Goal: Complete application form

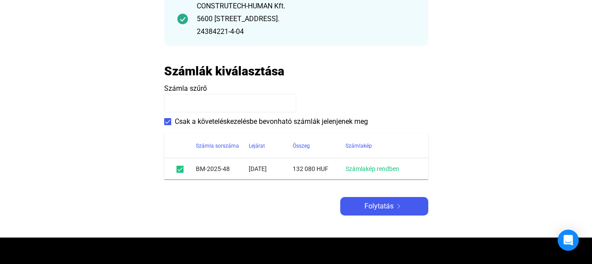
scroll to position [132, 0]
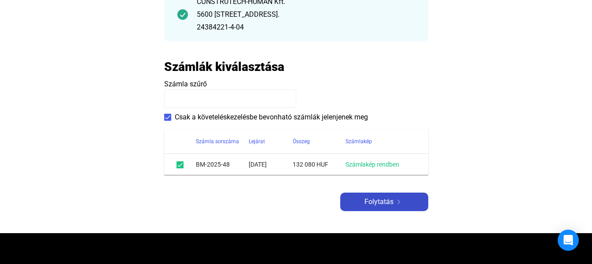
click at [413, 199] on div "Folytatás" at bounding box center [384, 201] width 83 height 11
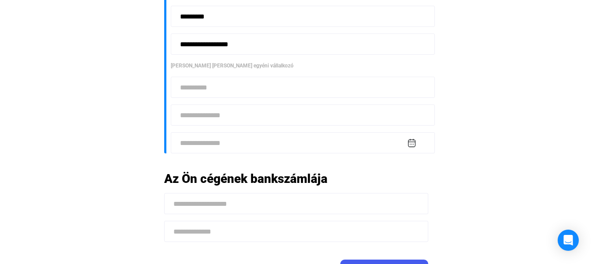
scroll to position [264, 0]
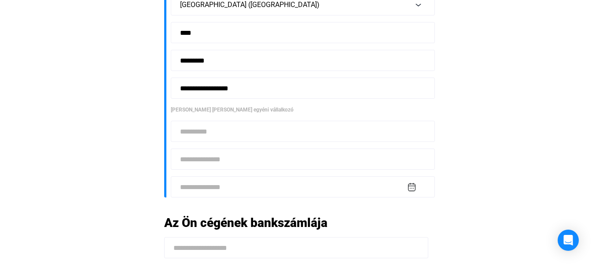
click at [257, 137] on input at bounding box center [303, 131] width 264 height 21
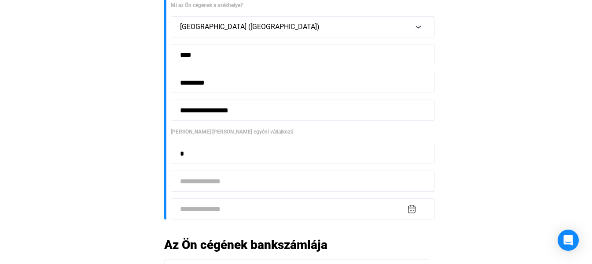
scroll to position [220, 0]
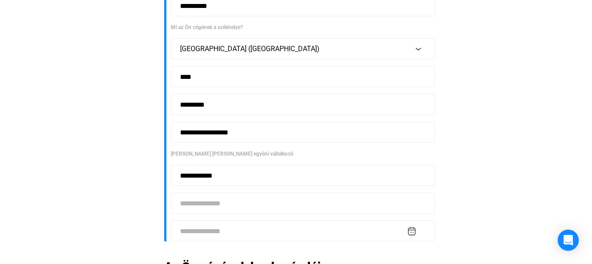
click at [187, 174] on input "**********" at bounding box center [303, 175] width 264 height 21
click at [188, 180] on input "**********" at bounding box center [303, 175] width 264 height 21
click at [252, 170] on input "**********" at bounding box center [303, 175] width 264 height 21
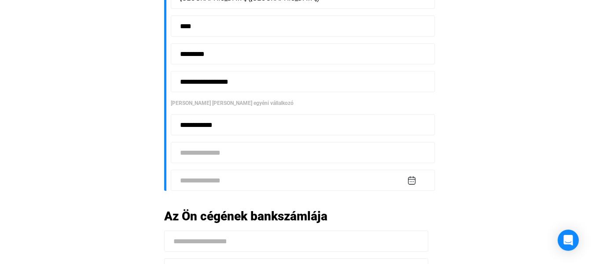
scroll to position [352, 0]
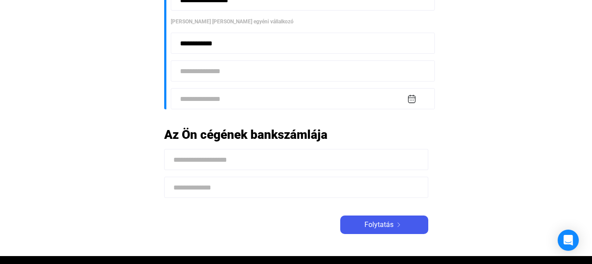
type input "**********"
click at [248, 77] on input at bounding box center [303, 70] width 264 height 21
type input "*"
type input "*********"
click at [250, 96] on input at bounding box center [303, 98] width 264 height 21
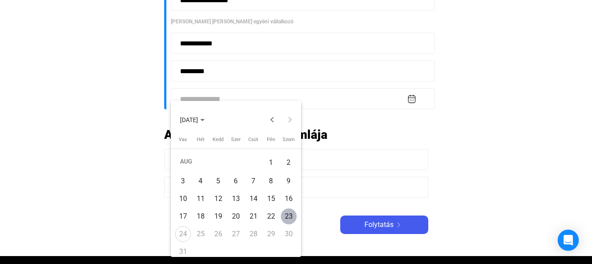
click at [338, 100] on div at bounding box center [296, 132] width 592 height 264
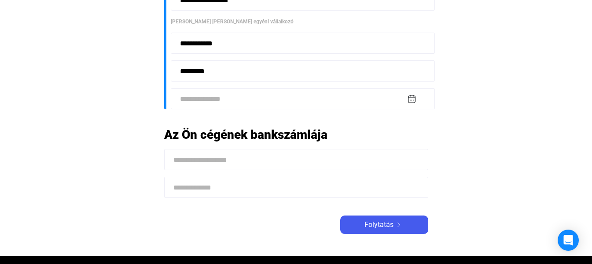
click at [245, 96] on input at bounding box center [303, 98] width 264 height 21
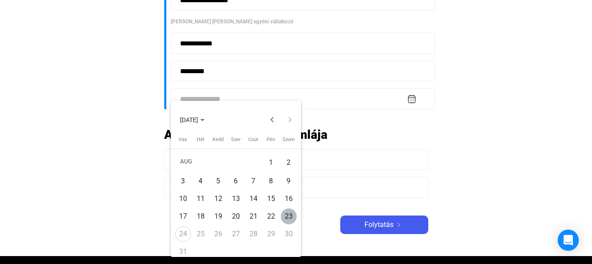
click at [205, 117] on span "[DATE]" at bounding box center [192, 119] width 25 height 7
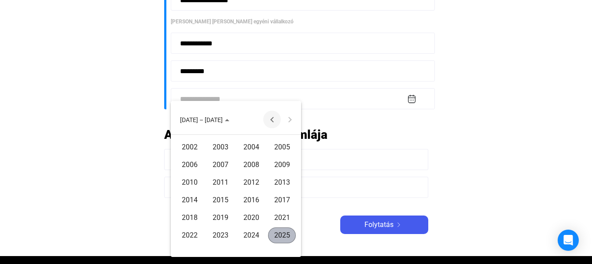
click at [273, 121] on button "Previous 24 years" at bounding box center [272, 120] width 18 height 18
click at [281, 121] on button "Next 24 years" at bounding box center [290, 120] width 18 height 18
click at [282, 121] on button "Next 24 years" at bounding box center [290, 120] width 18 height 18
click at [275, 121] on button "Previous 24 years" at bounding box center [272, 120] width 18 height 18
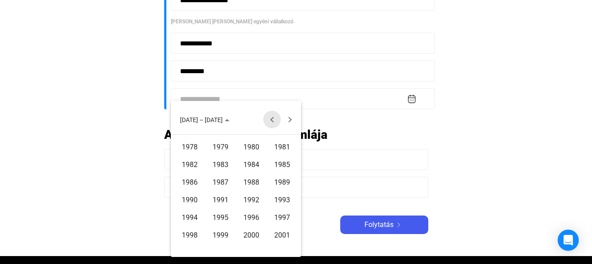
click at [270, 121] on button "Previous 24 years" at bounding box center [272, 120] width 18 height 18
click at [274, 120] on button "Previous 24 years" at bounding box center [272, 120] width 18 height 18
click at [269, 121] on button "Previous 24 years" at bounding box center [272, 120] width 18 height 18
click at [269, 122] on button "Previous 24 years" at bounding box center [272, 120] width 18 height 18
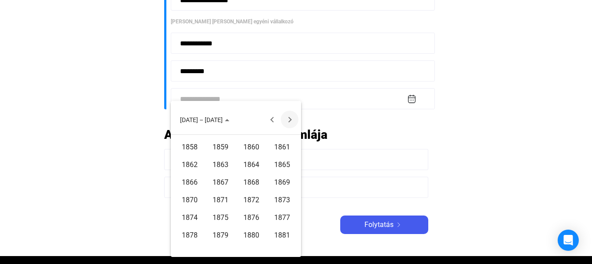
click at [296, 120] on button "Next 24 years" at bounding box center [290, 120] width 18 height 18
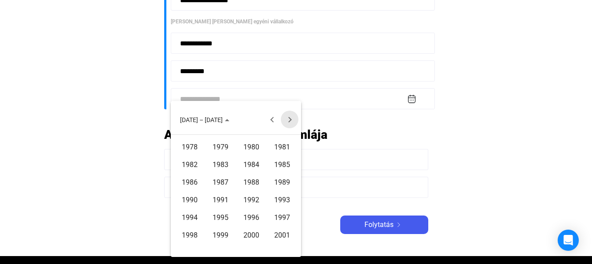
click at [284, 120] on button "Next 24 years" at bounding box center [290, 120] width 18 height 18
click at [277, 121] on button "Previous 24 years" at bounding box center [272, 120] width 18 height 18
click at [216, 119] on span "[DATE] – [DATE]" at bounding box center [204, 119] width 49 height 7
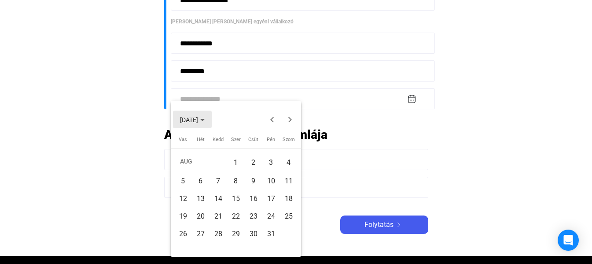
click at [205, 119] on polygon "Choose month and year" at bounding box center [202, 120] width 4 height 2
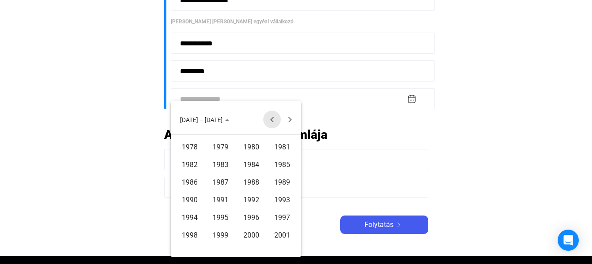
click at [272, 119] on button "Previous 24 years" at bounding box center [272, 120] width 18 height 18
click at [280, 218] on div "1973" at bounding box center [282, 218] width 28 height 16
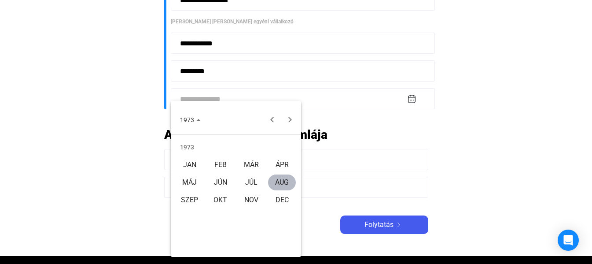
click at [281, 199] on div "DEC" at bounding box center [282, 200] width 28 height 16
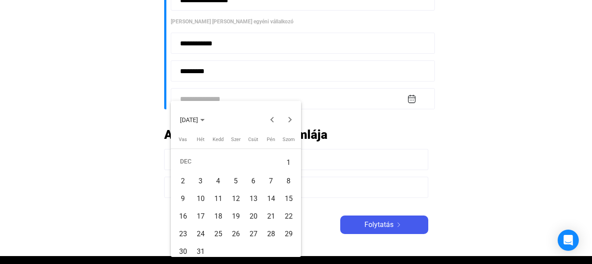
click at [204, 196] on div "10" at bounding box center [201, 199] width 16 height 16
type input "**********"
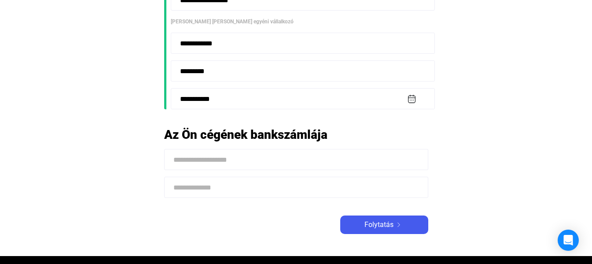
click at [276, 159] on input at bounding box center [296, 159] width 264 height 21
type input "*"
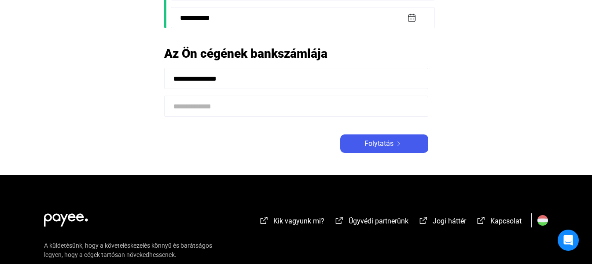
scroll to position [440, 0]
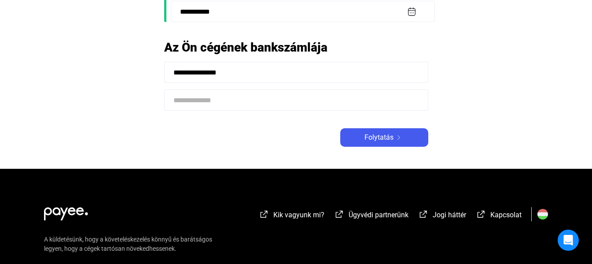
type input "**********"
click at [215, 104] on input at bounding box center [296, 99] width 264 height 21
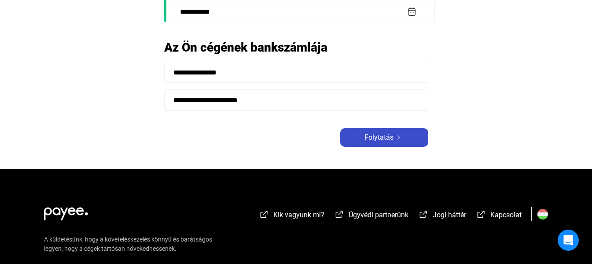
type input "**********"
click at [373, 140] on span "Folytatás" at bounding box center [379, 137] width 29 height 11
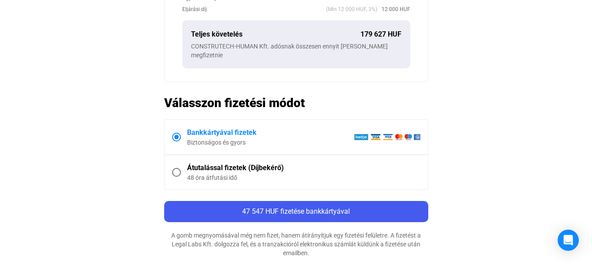
scroll to position [396, 0]
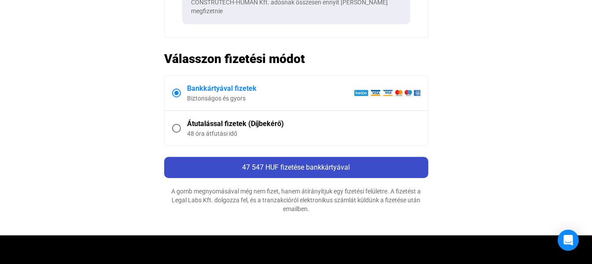
click at [383, 164] on button "47 547 HUF fizetése bankkártyával" at bounding box center [296, 167] width 264 height 21
